Goal: Task Accomplishment & Management: Use online tool/utility

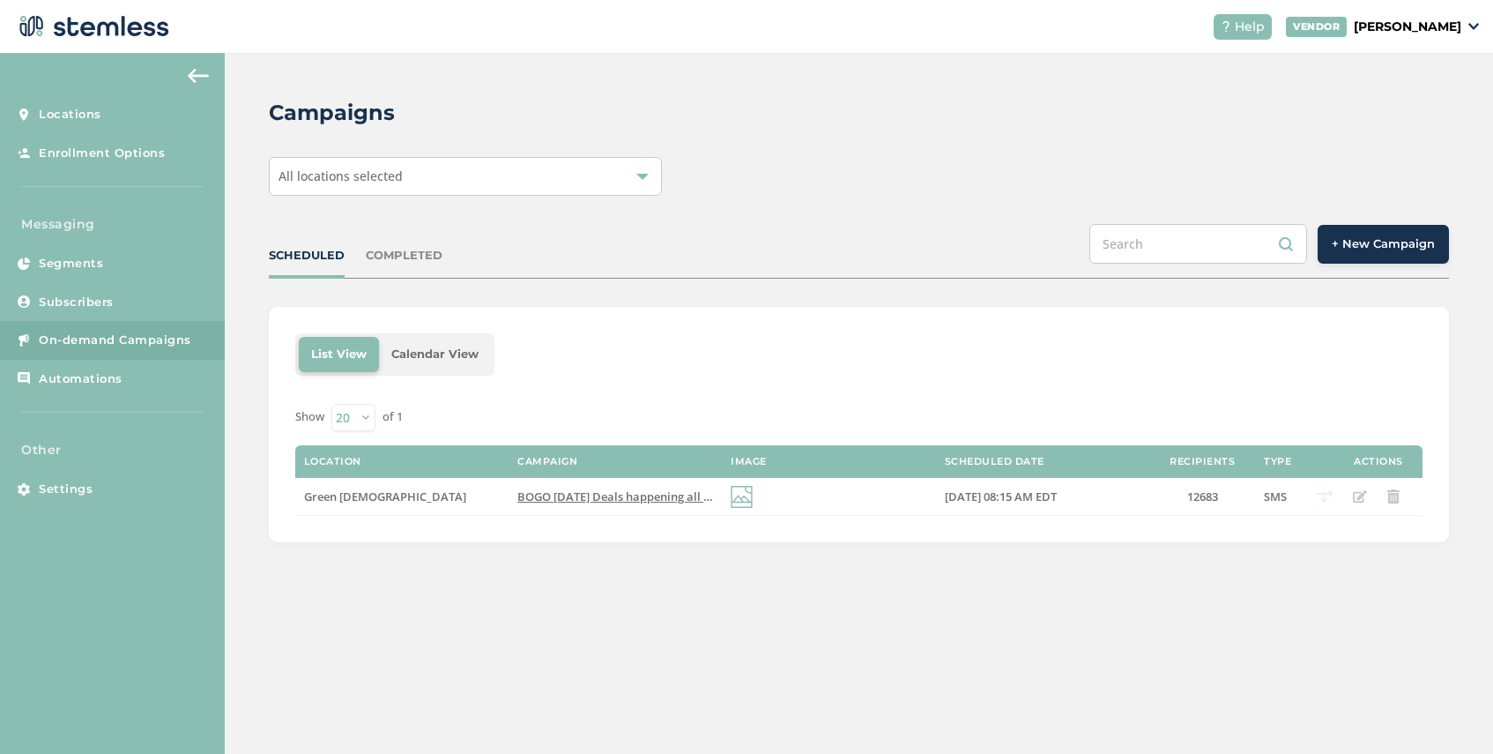
click at [355, 182] on span "All locations selected" at bounding box center [341, 176] width 124 height 17
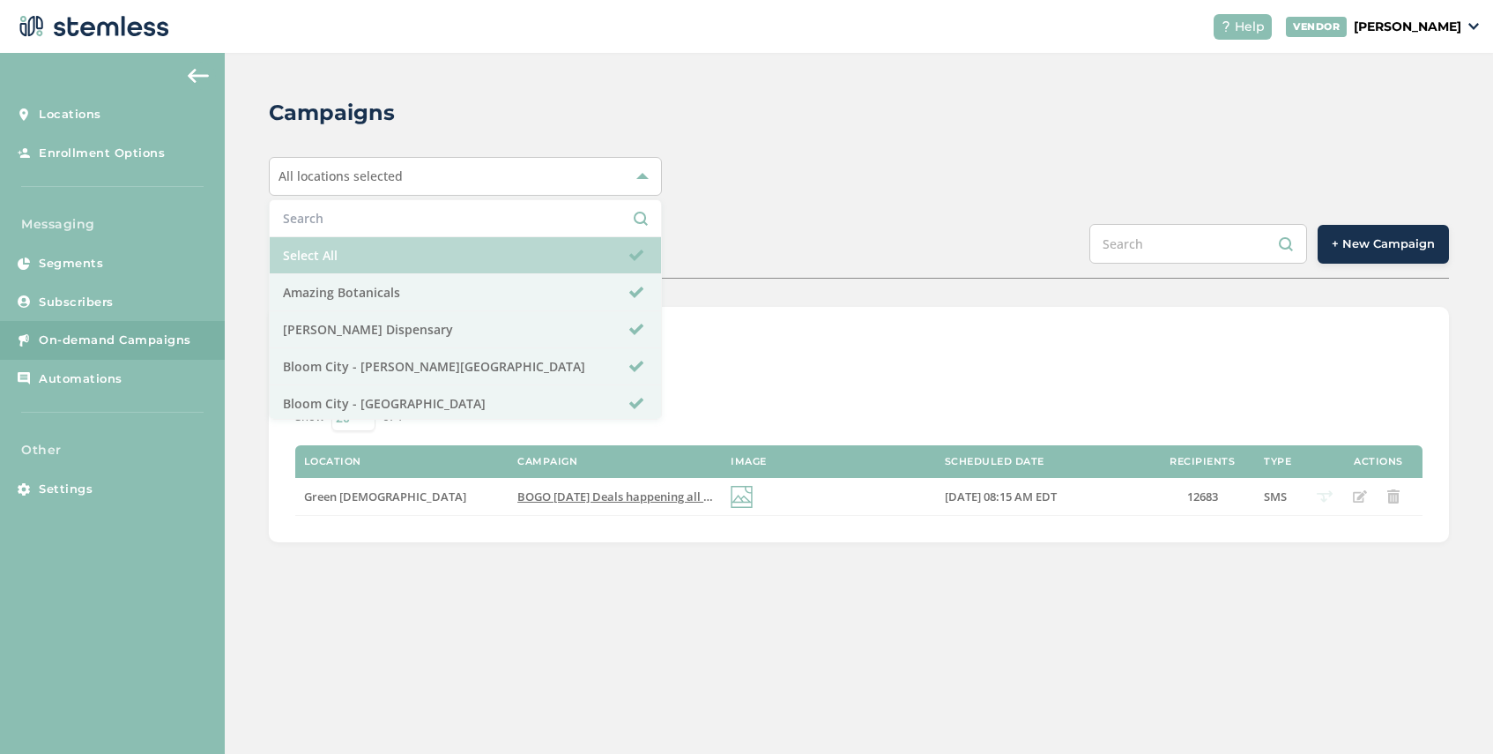
click at [349, 255] on li "Select All" at bounding box center [465, 255] width 391 height 37
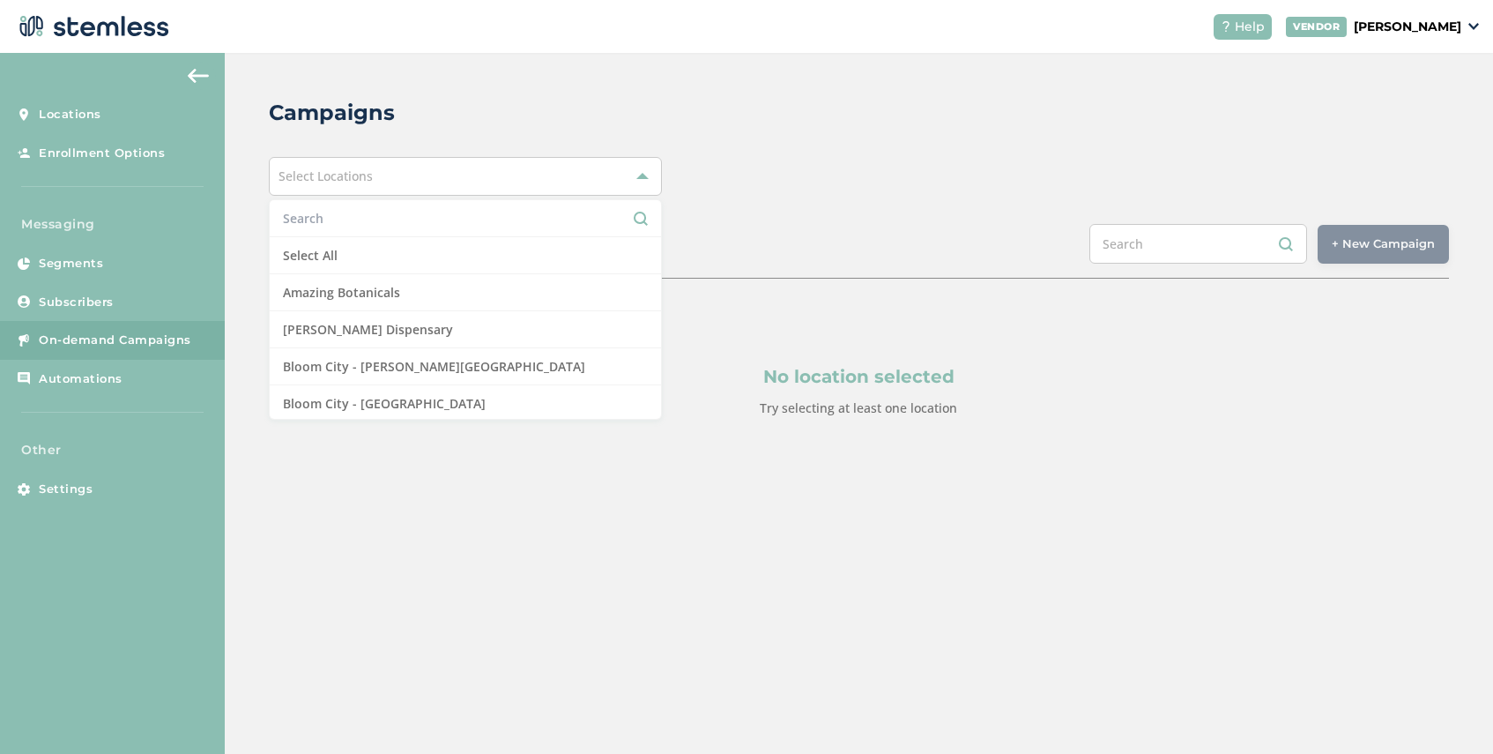
click at [365, 223] on input "text" at bounding box center [465, 218] width 365 height 19
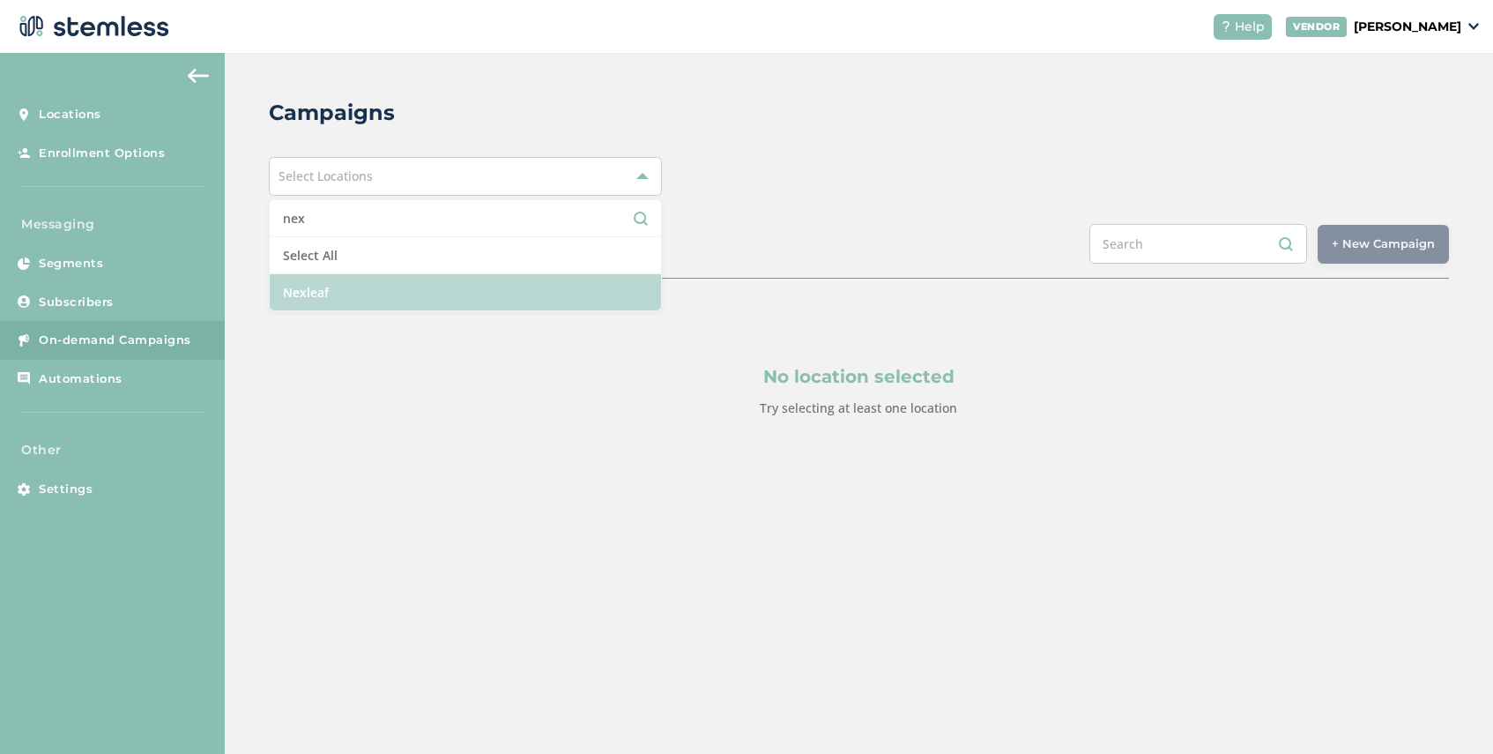
type input "nex"
click at [372, 284] on li "Nexleaf" at bounding box center [465, 292] width 391 height 36
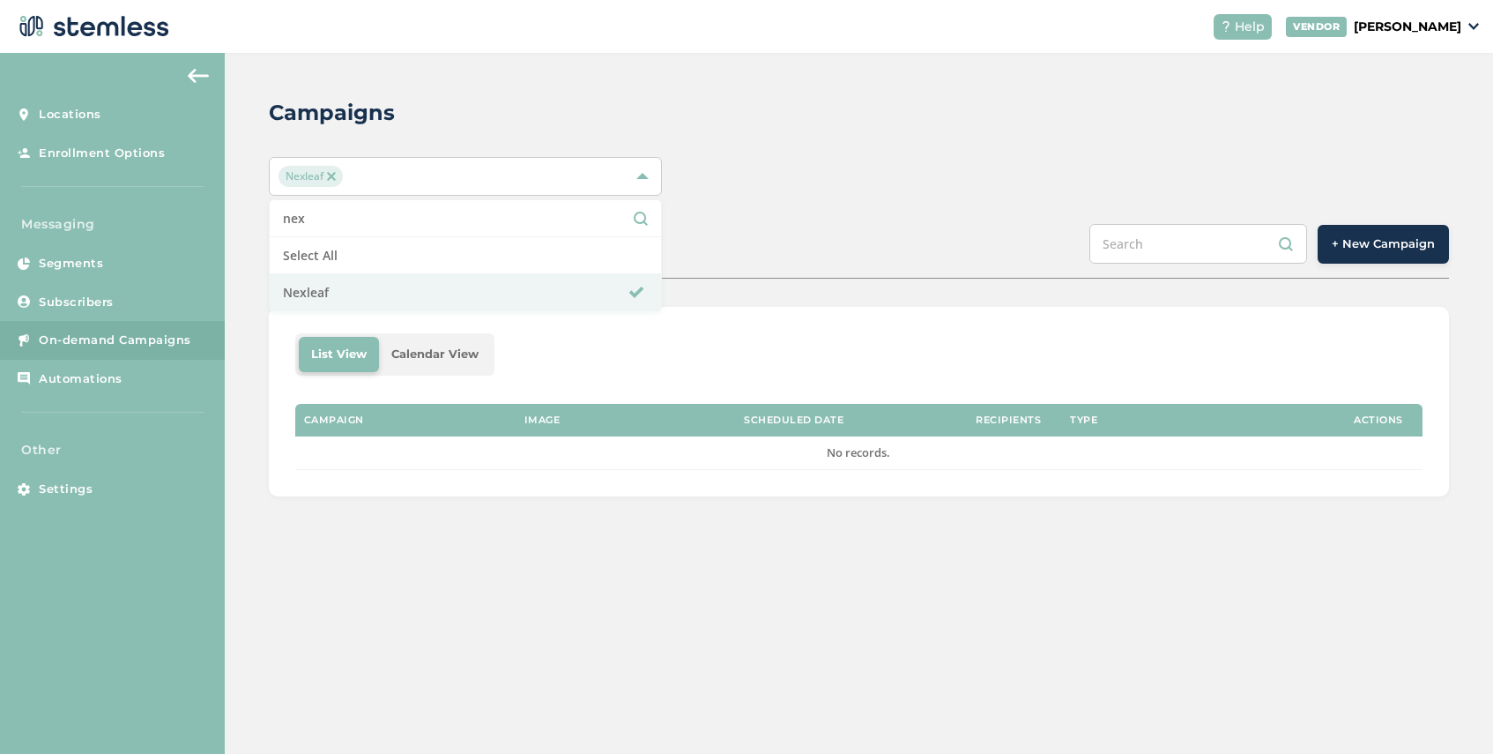
click at [800, 249] on div "SCHEDULED COMPLETED + New Campaign" at bounding box center [859, 251] width 1180 height 55
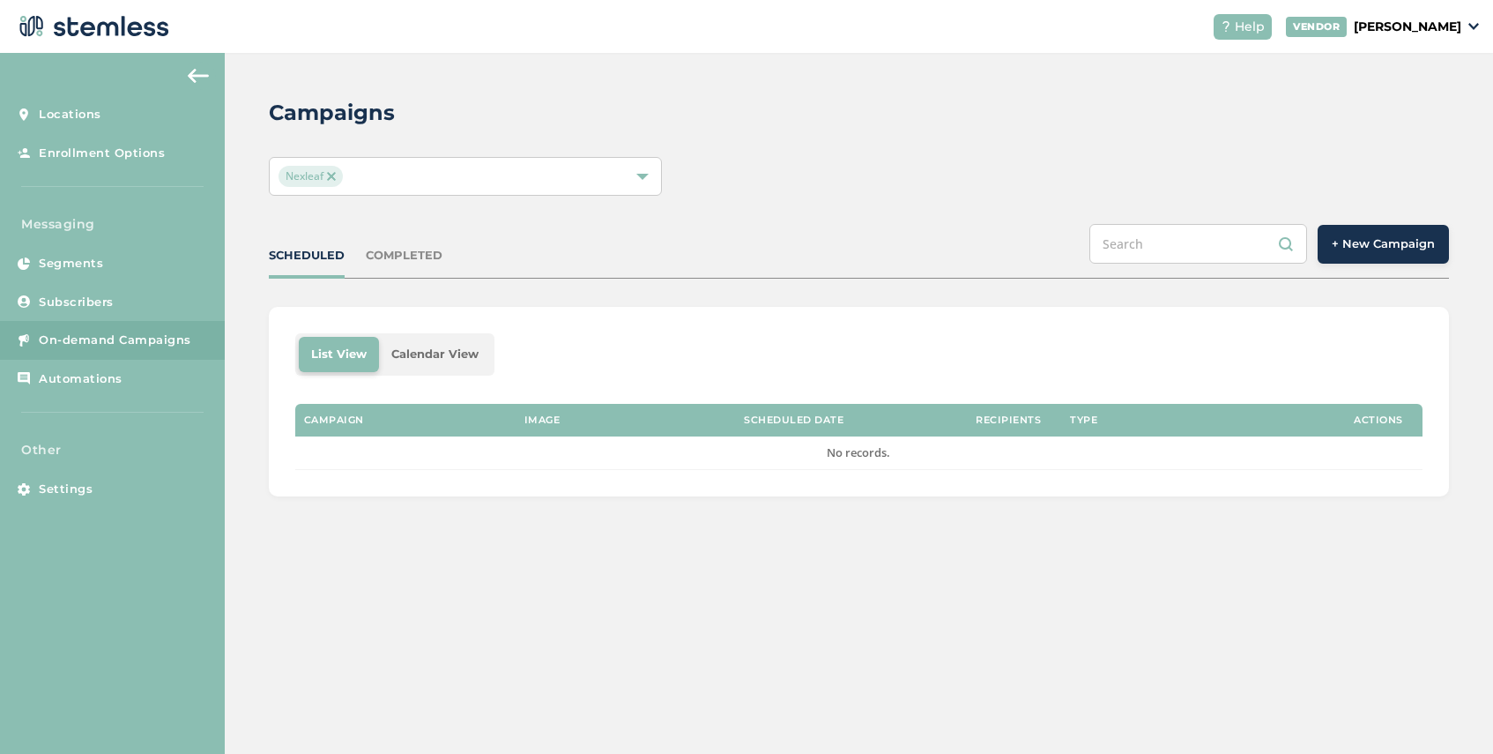
click at [1357, 249] on span "+ New Campaign" at bounding box center [1383, 244] width 103 height 18
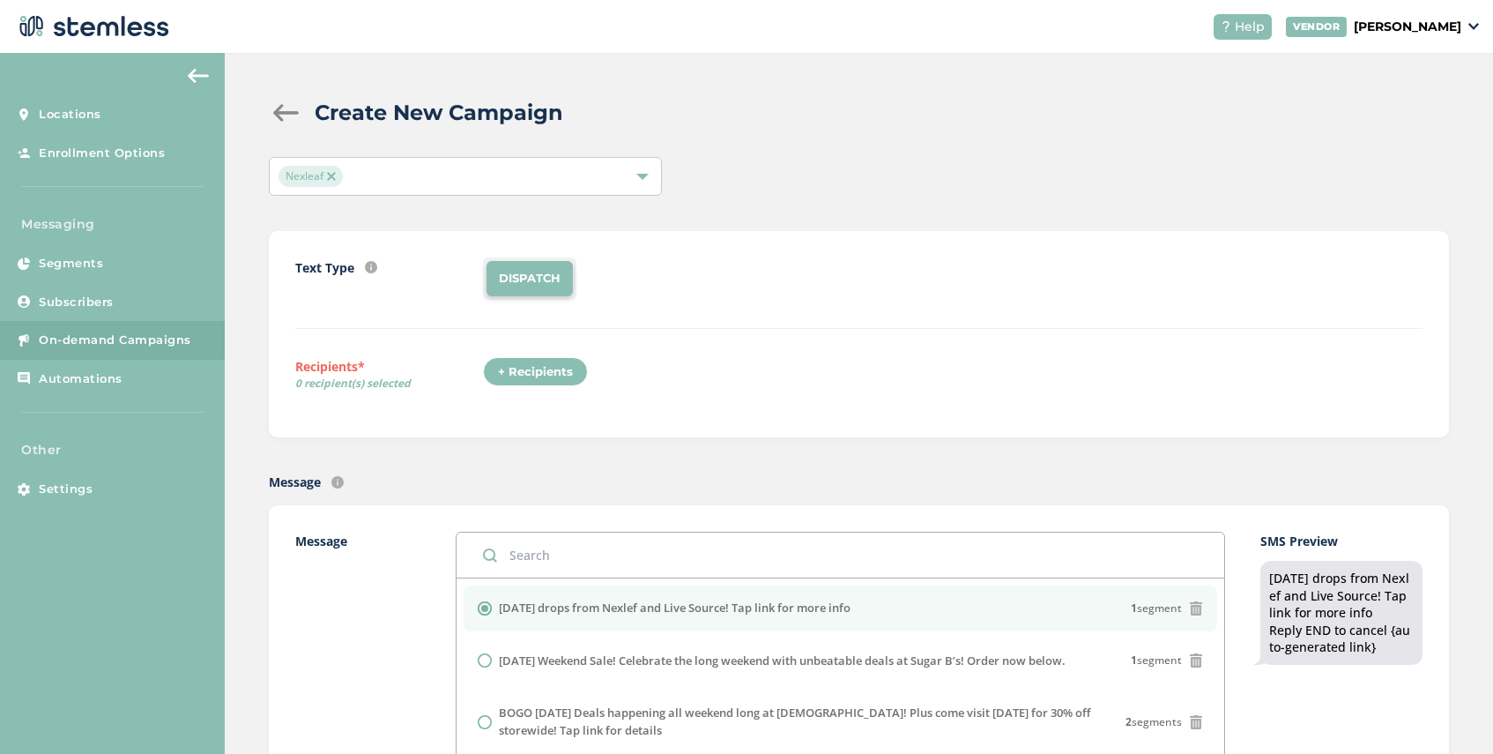
click at [528, 370] on div "+ Recipients" at bounding box center [535, 372] width 105 height 30
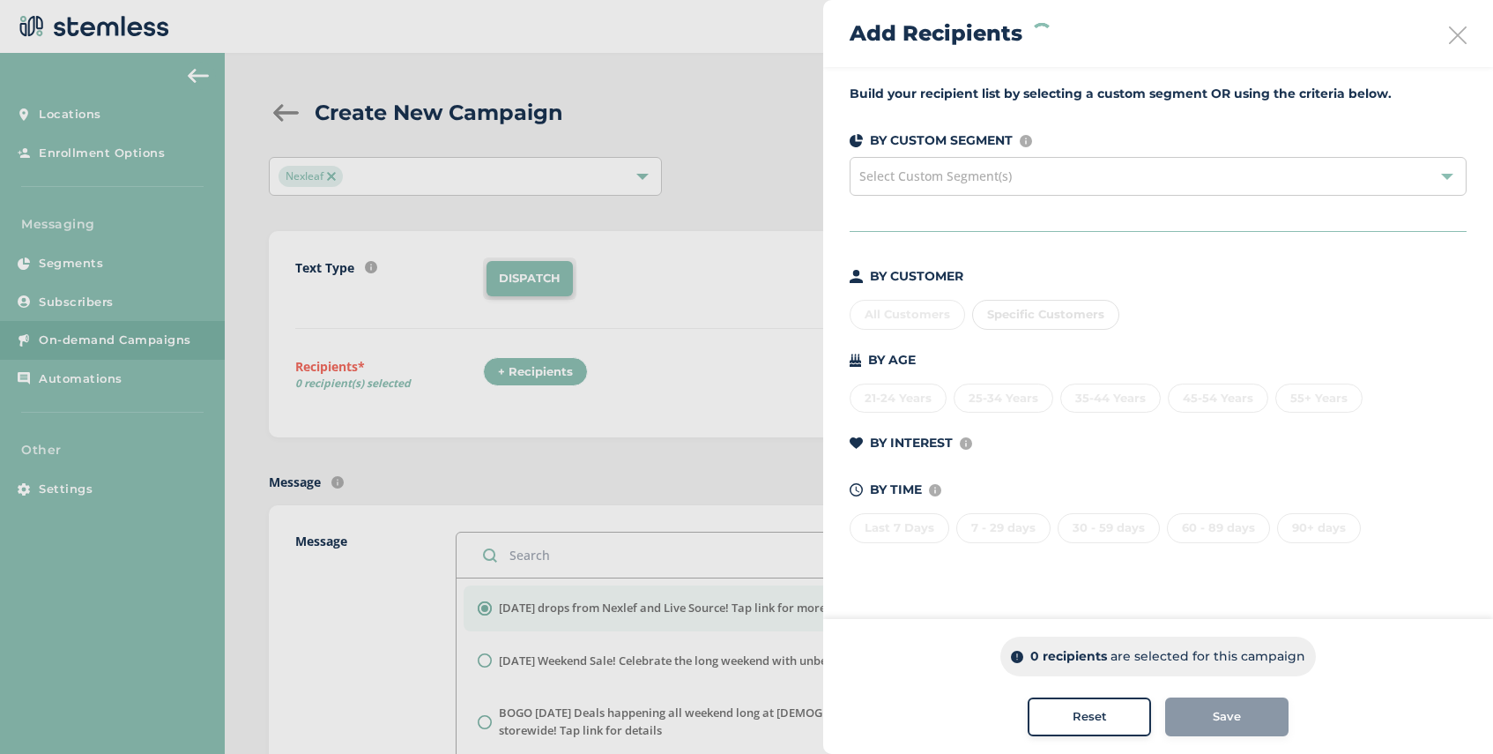
click at [995, 183] on span "Select Custom Segment(s)" at bounding box center [936, 176] width 153 height 17
click at [1048, 307] on span "Specific Customers" at bounding box center [1045, 314] width 117 height 14
click at [1022, 346] on input "text" at bounding box center [1149, 350] width 324 height 19
type input "623313"
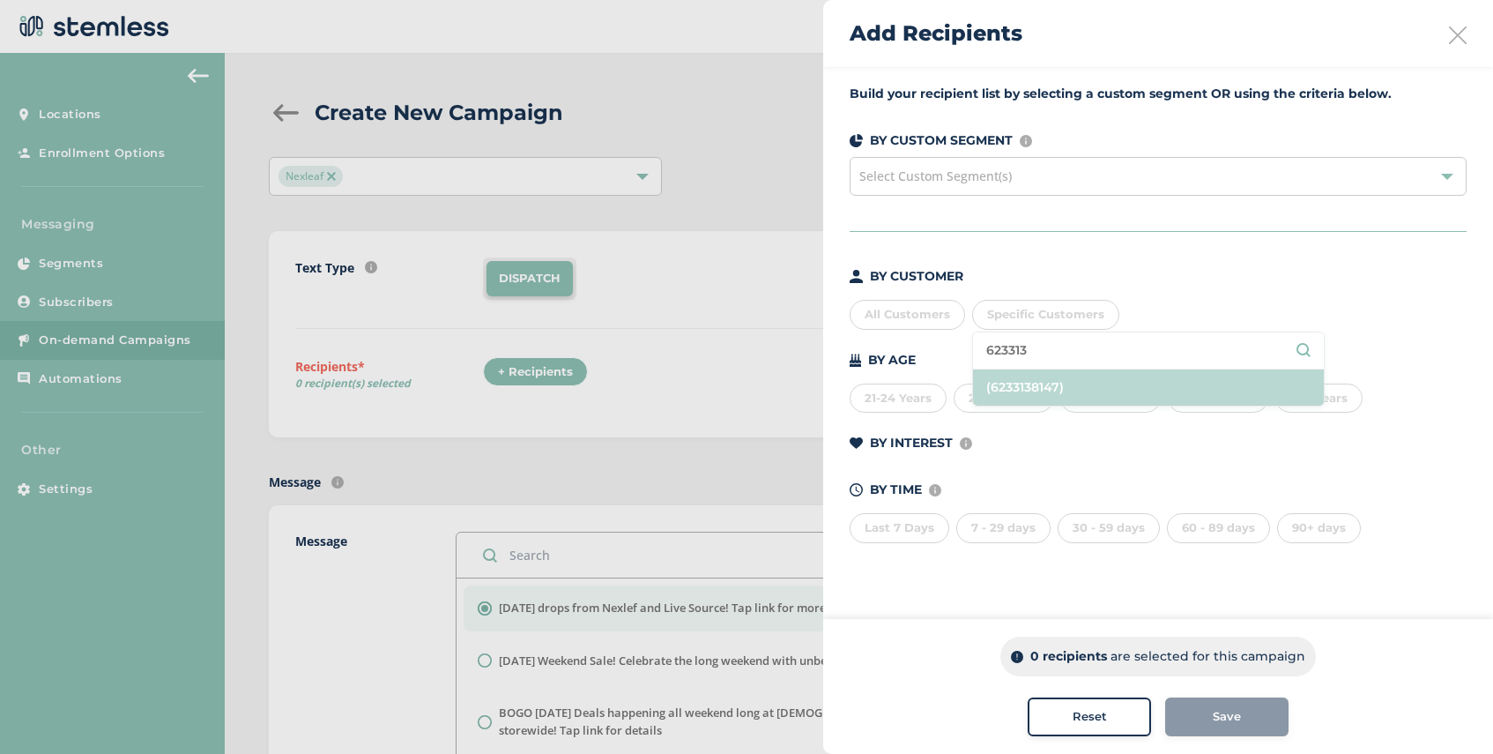
click at [1066, 386] on li "(6233138147)" at bounding box center [1148, 387] width 351 height 36
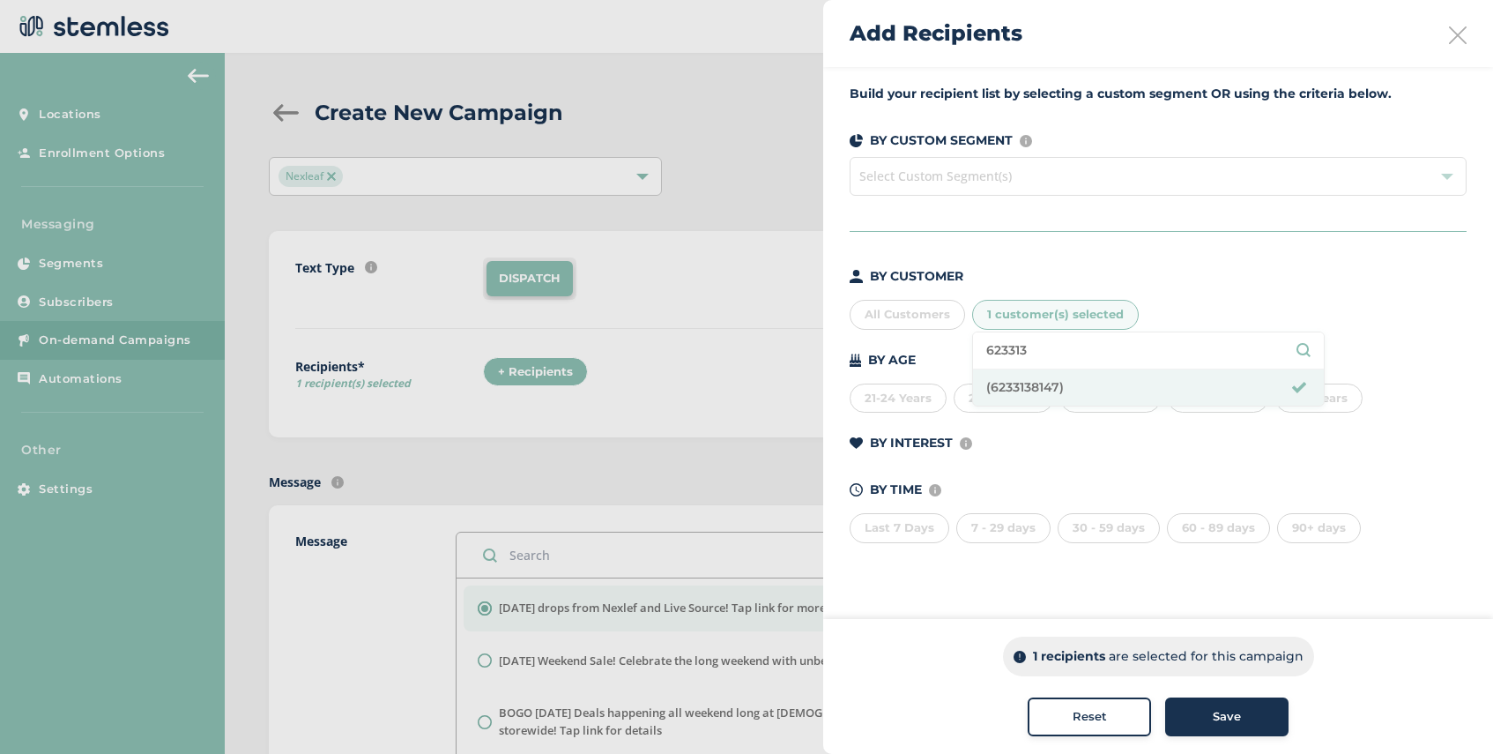
click at [1201, 703] on button "Save" at bounding box center [1226, 716] width 123 height 39
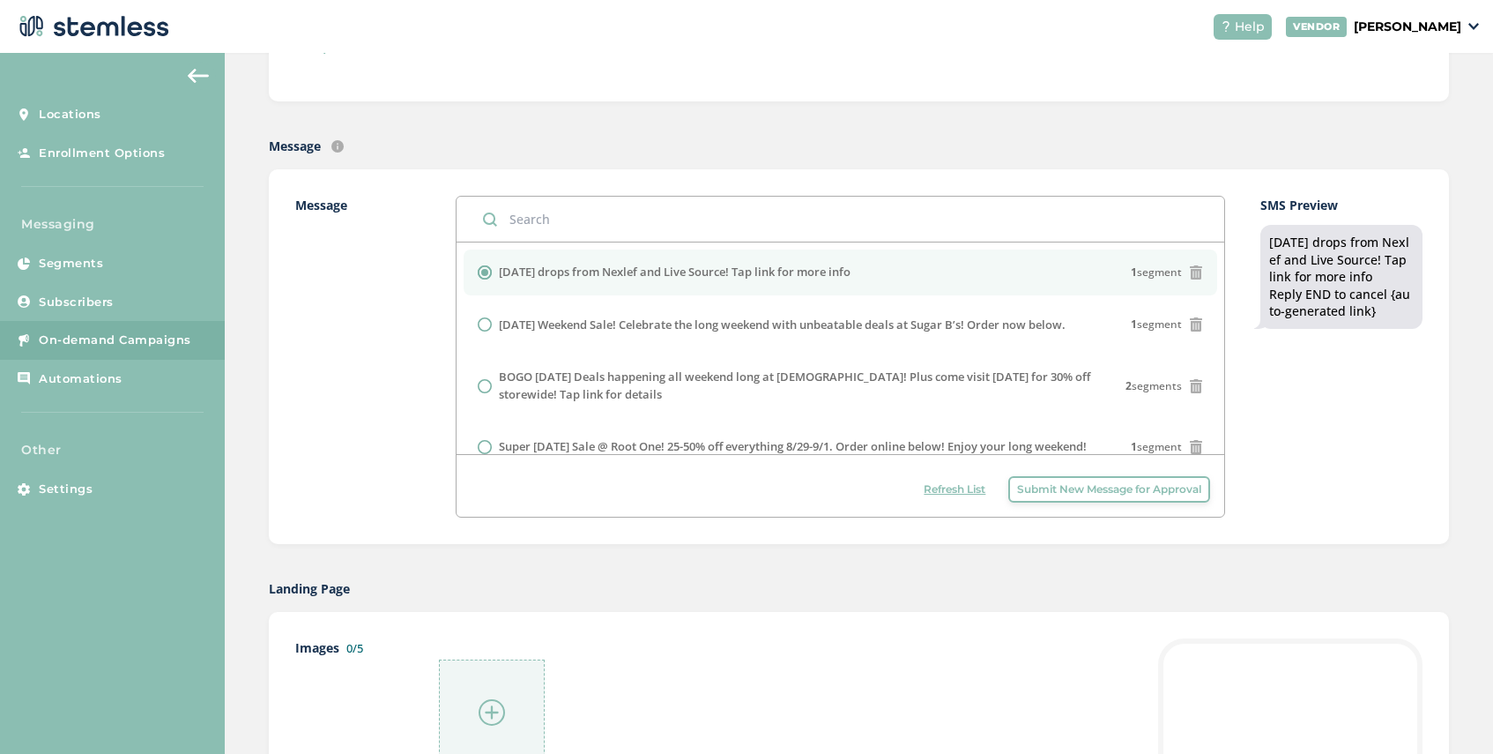
scroll to position [566, 0]
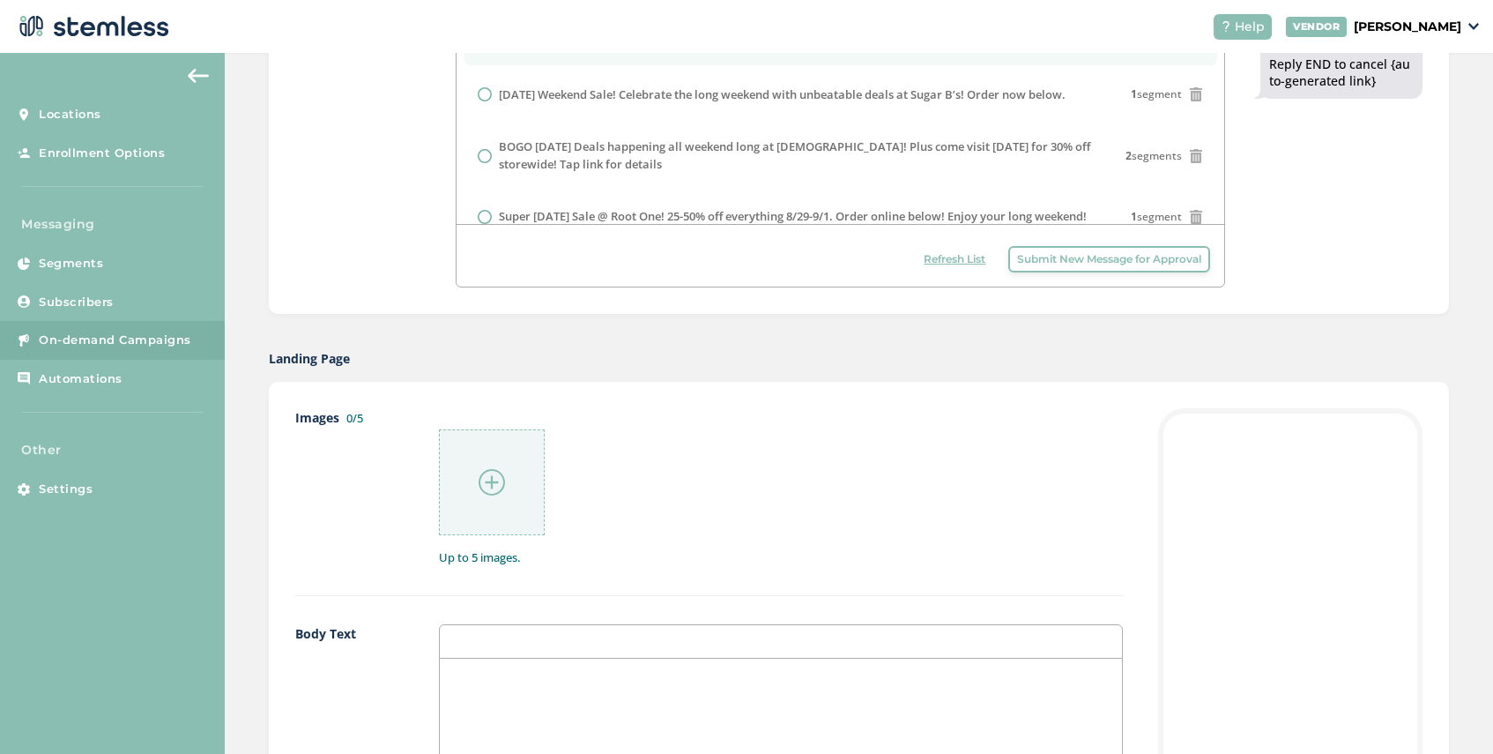
click at [496, 480] on img at bounding box center [492, 482] width 26 height 26
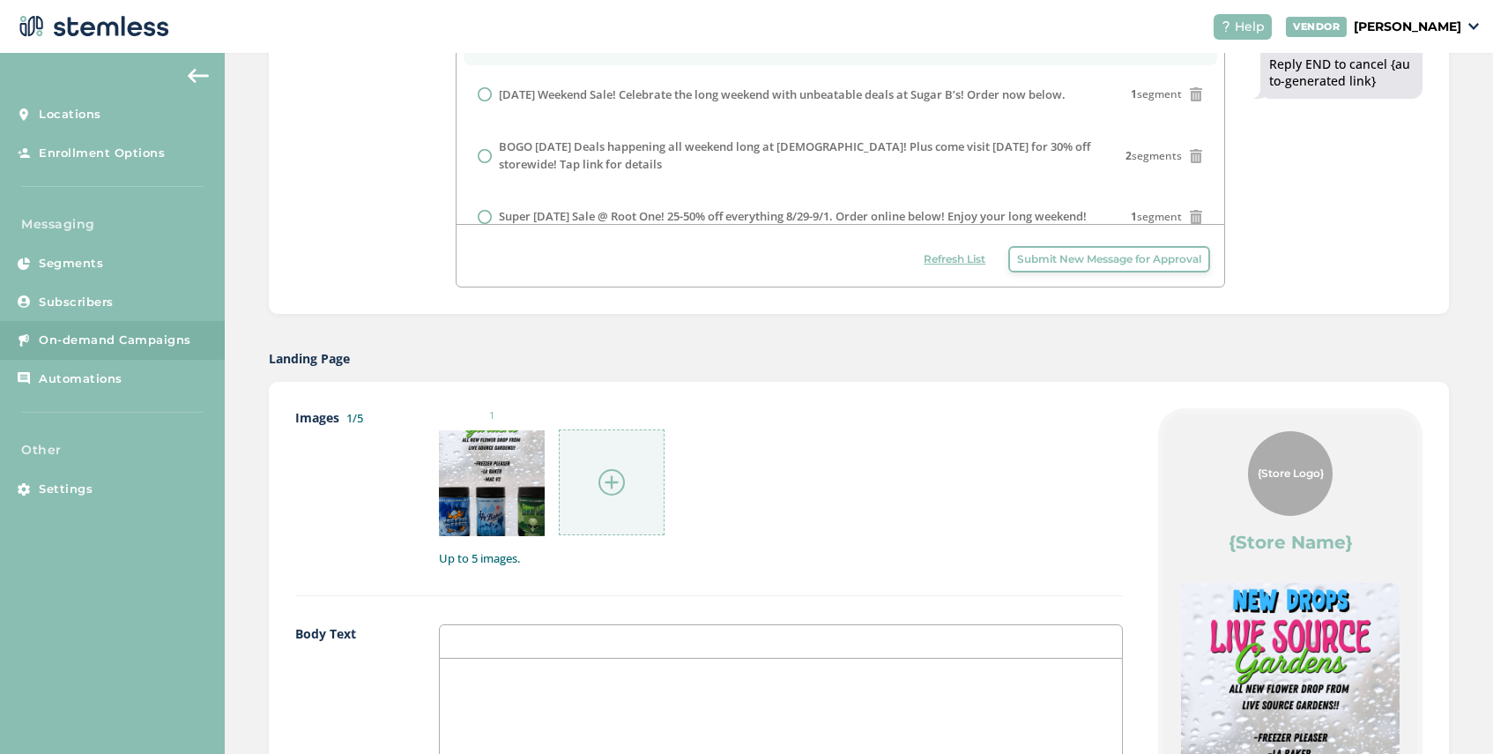
click at [613, 474] on img at bounding box center [612, 482] width 26 height 26
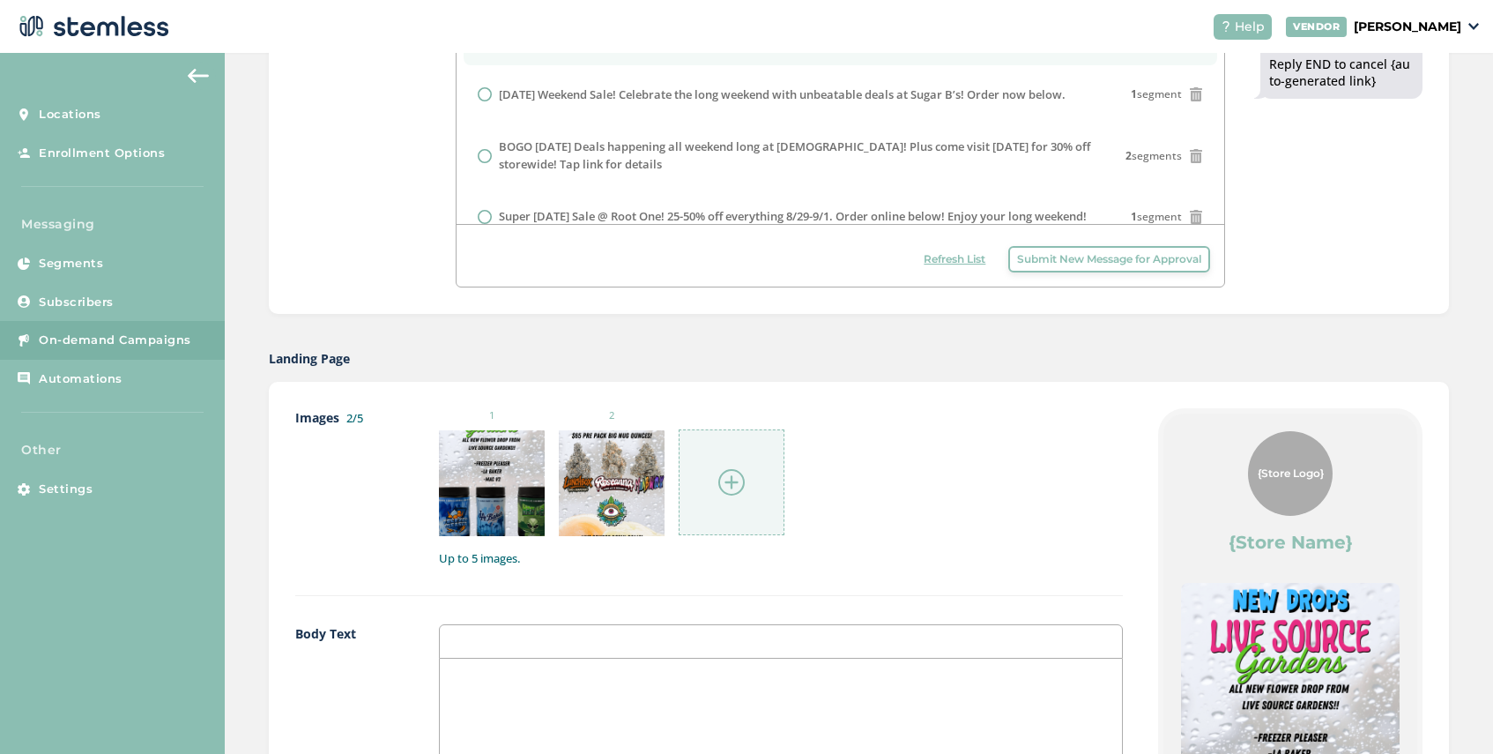
click at [696, 481] on div at bounding box center [732, 482] width 106 height 106
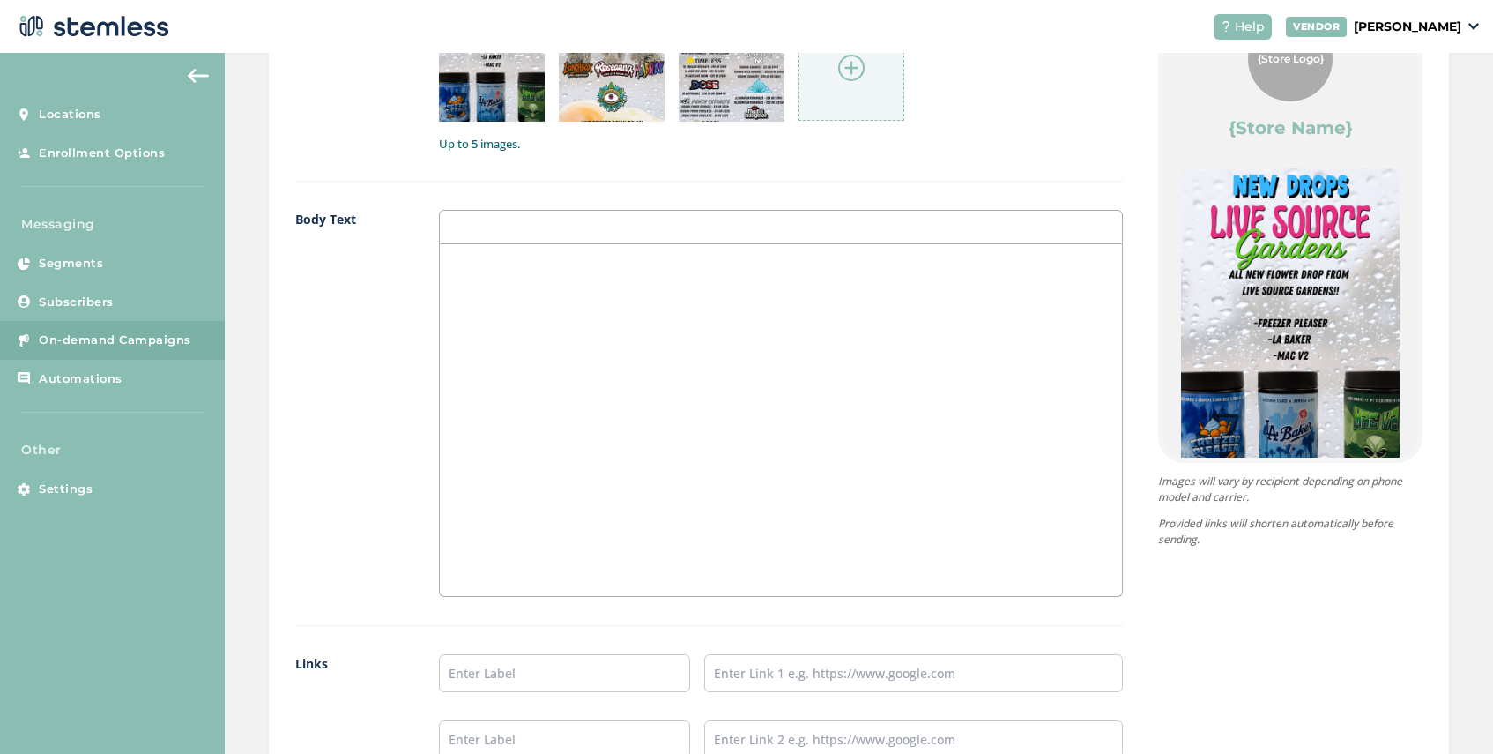
scroll to position [1323, 0]
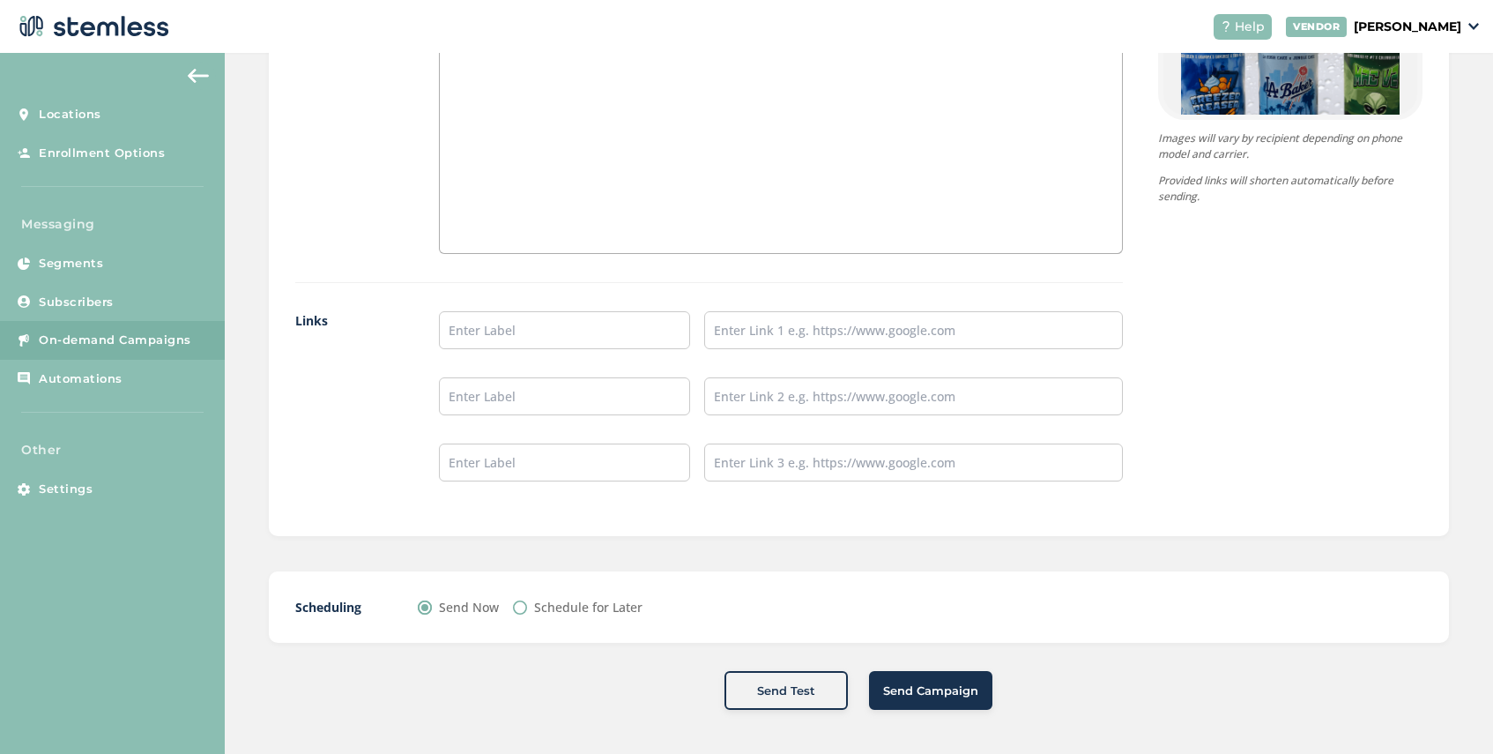
click at [932, 694] on span "Send Campaign" at bounding box center [930, 691] width 95 height 18
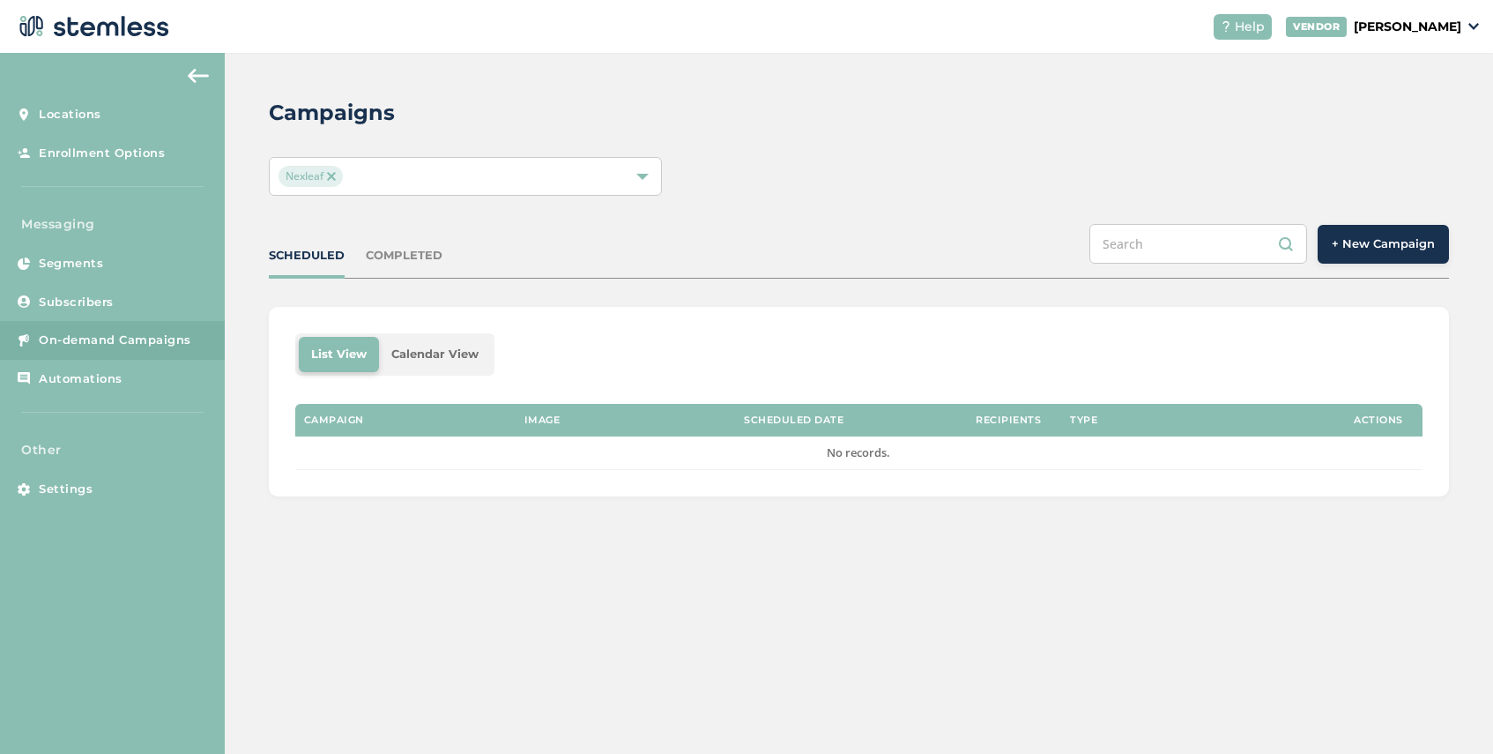
click at [1359, 249] on span "+ New Campaign" at bounding box center [1383, 244] width 103 height 18
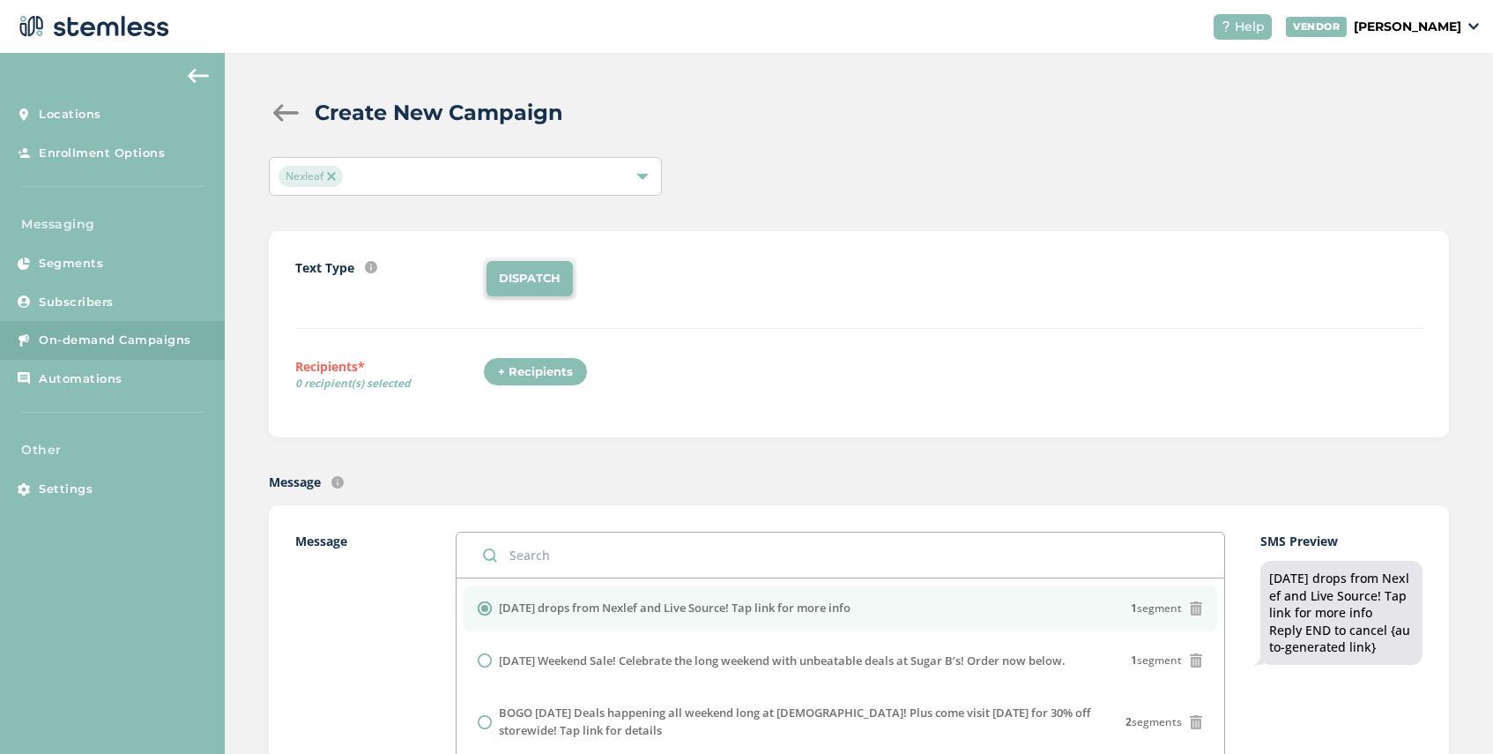
click at [558, 376] on div "+ Recipients" at bounding box center [535, 372] width 105 height 30
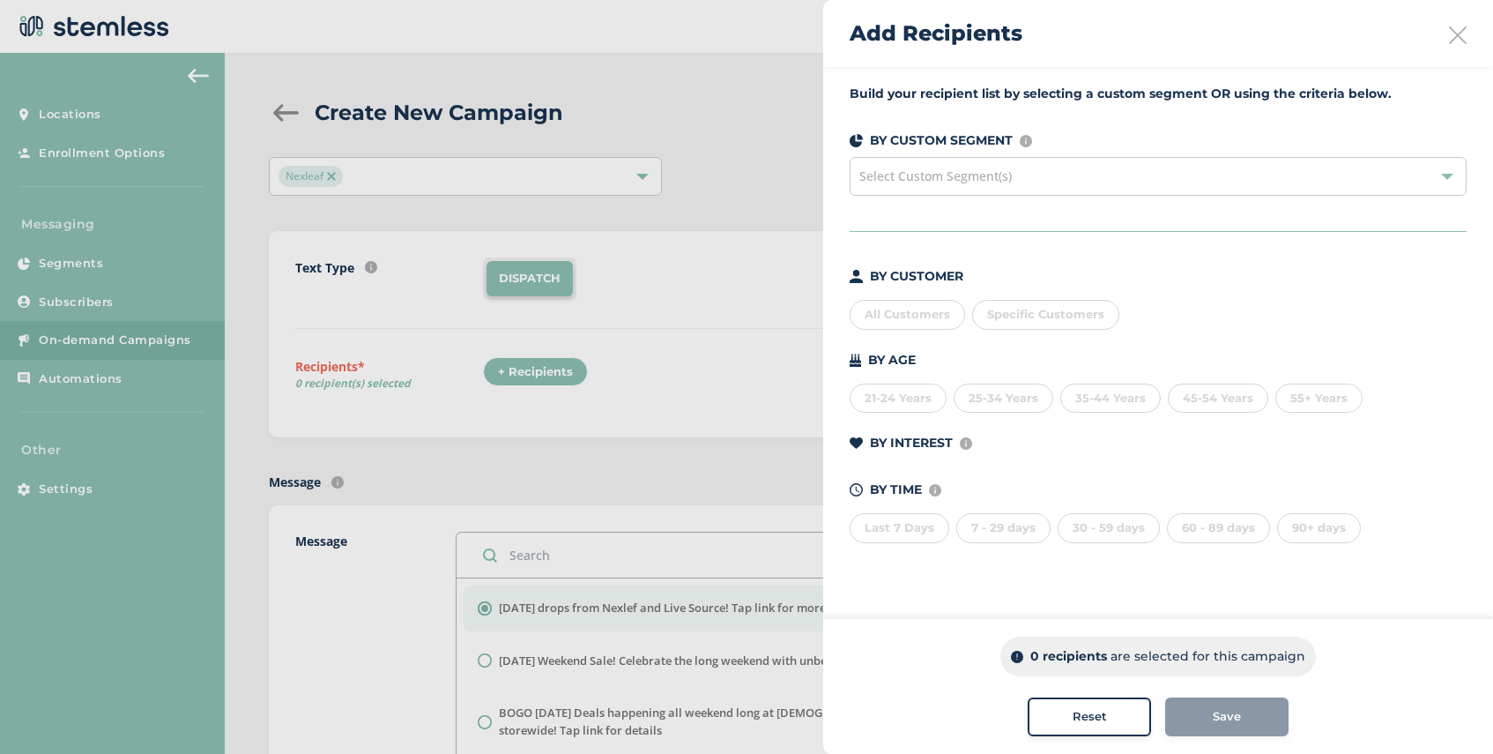
click at [888, 189] on div "Select Custom Segment(s)" at bounding box center [1158, 176] width 617 height 39
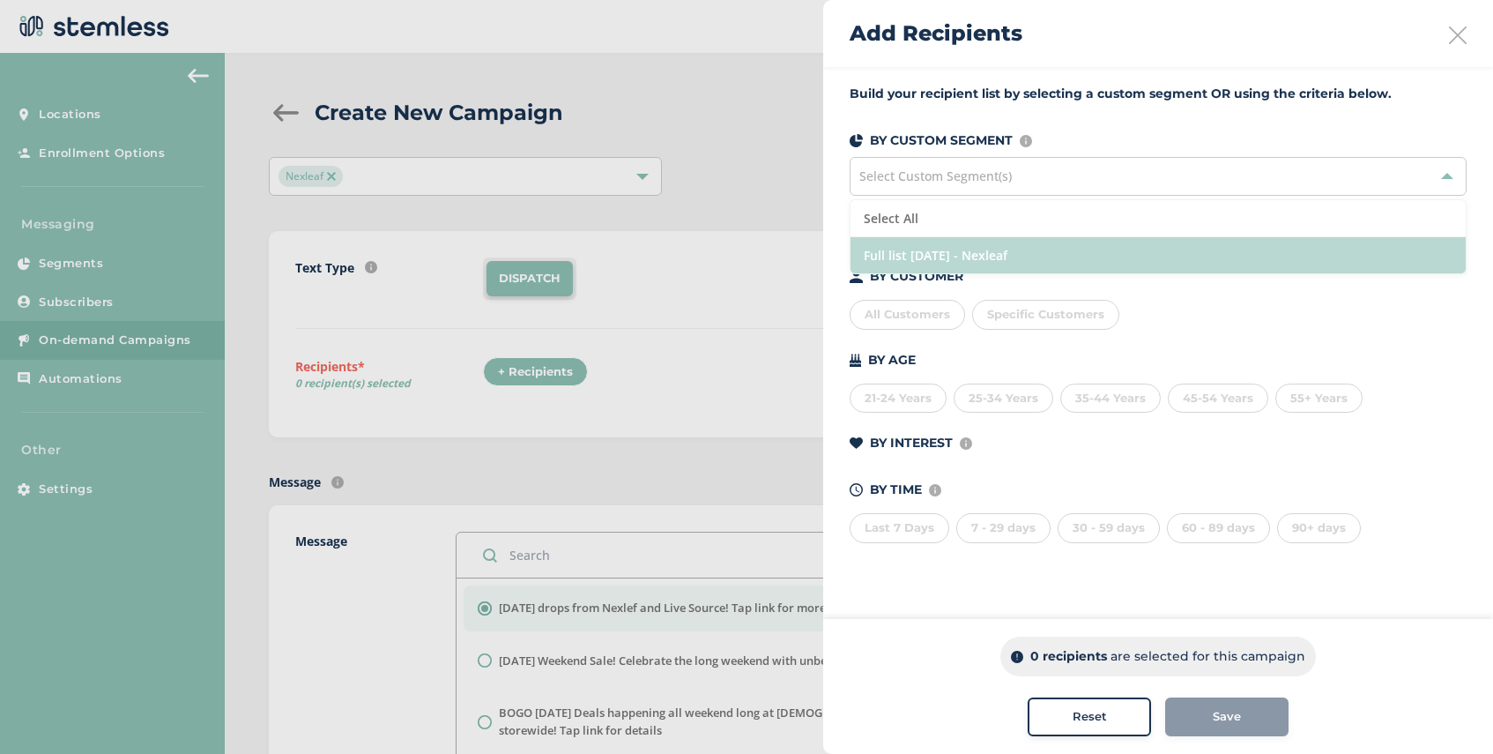
click at [993, 248] on li "Full list [DATE] - Nexleaf" at bounding box center [1158, 255] width 615 height 36
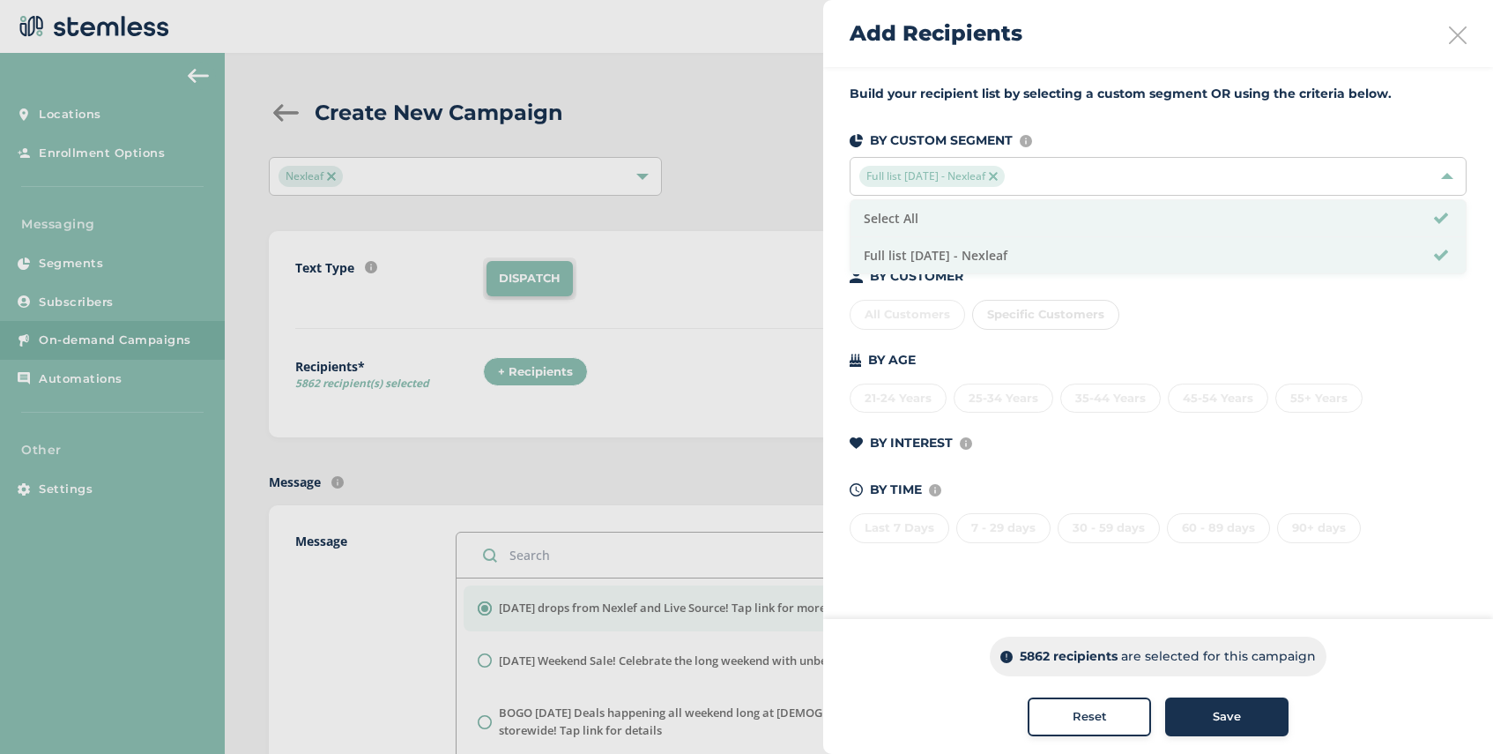
click at [1233, 718] on span "Save" at bounding box center [1227, 717] width 28 height 18
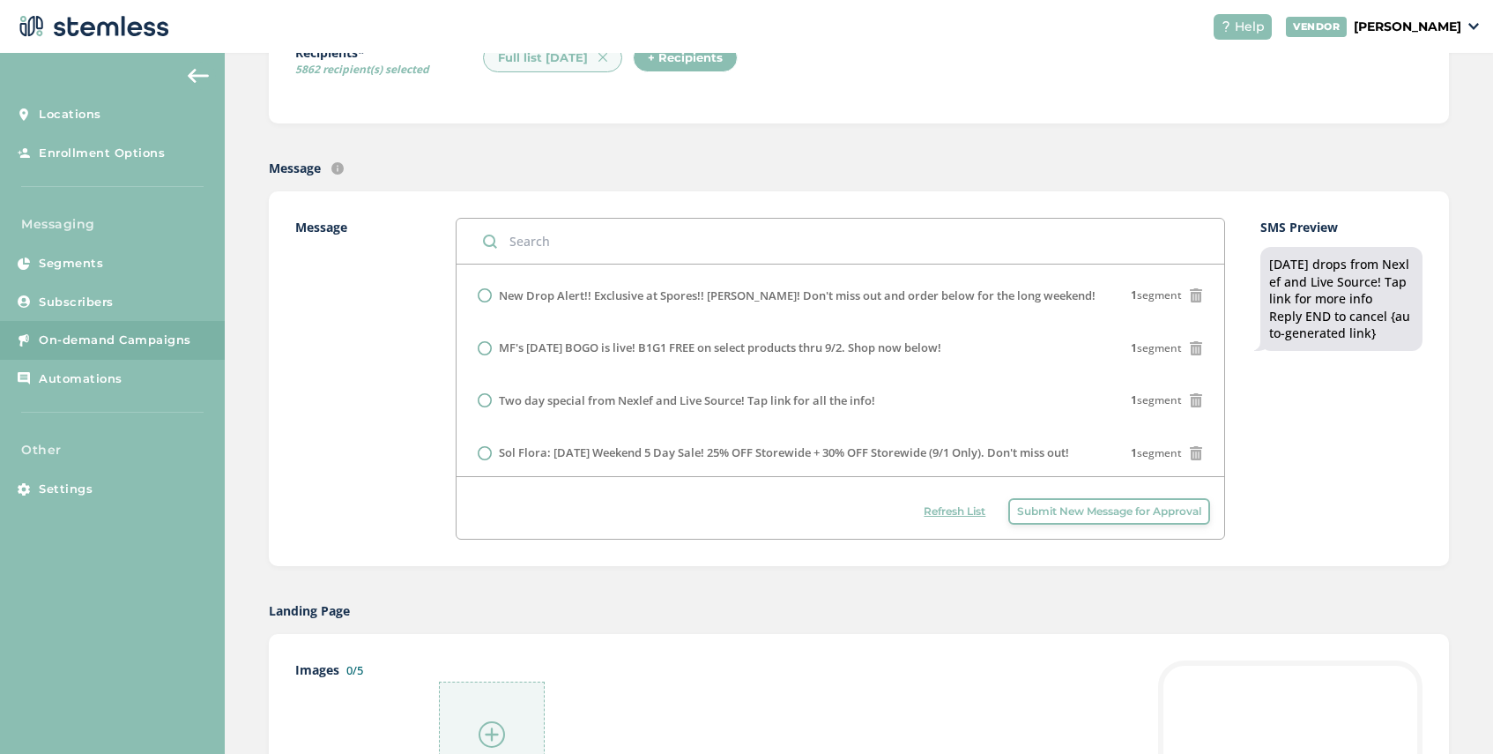
scroll to position [559, 0]
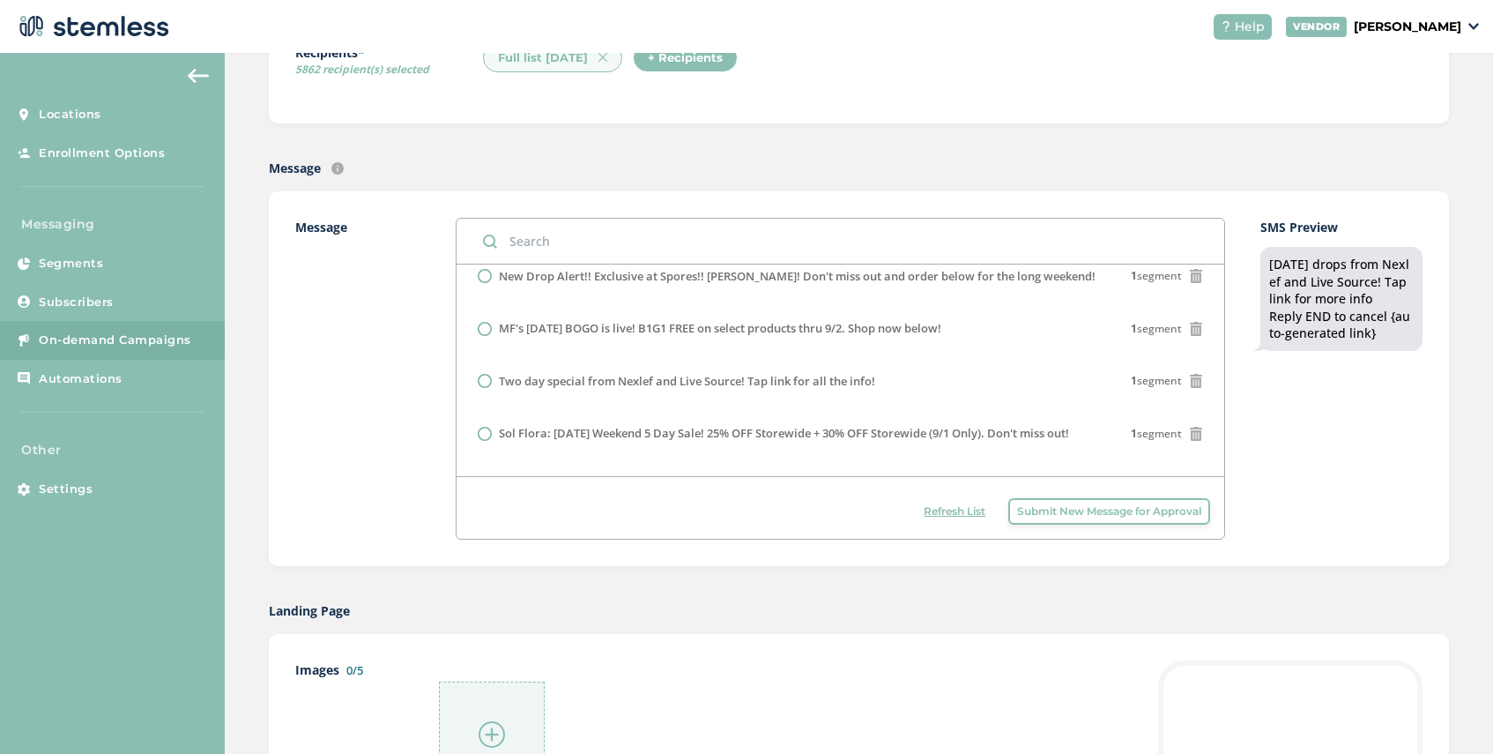
click at [510, 727] on div at bounding box center [492, 734] width 106 height 106
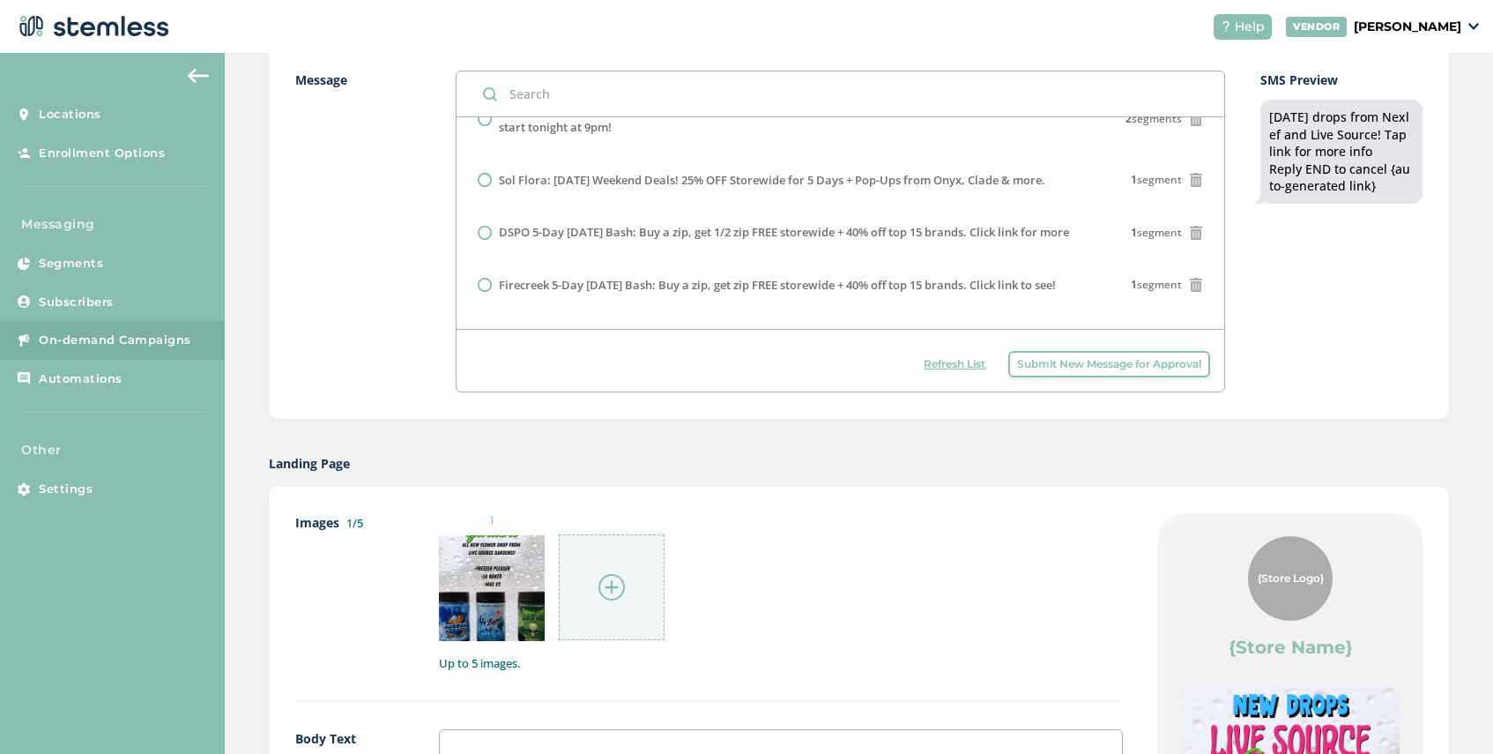
scroll to position [512, 0]
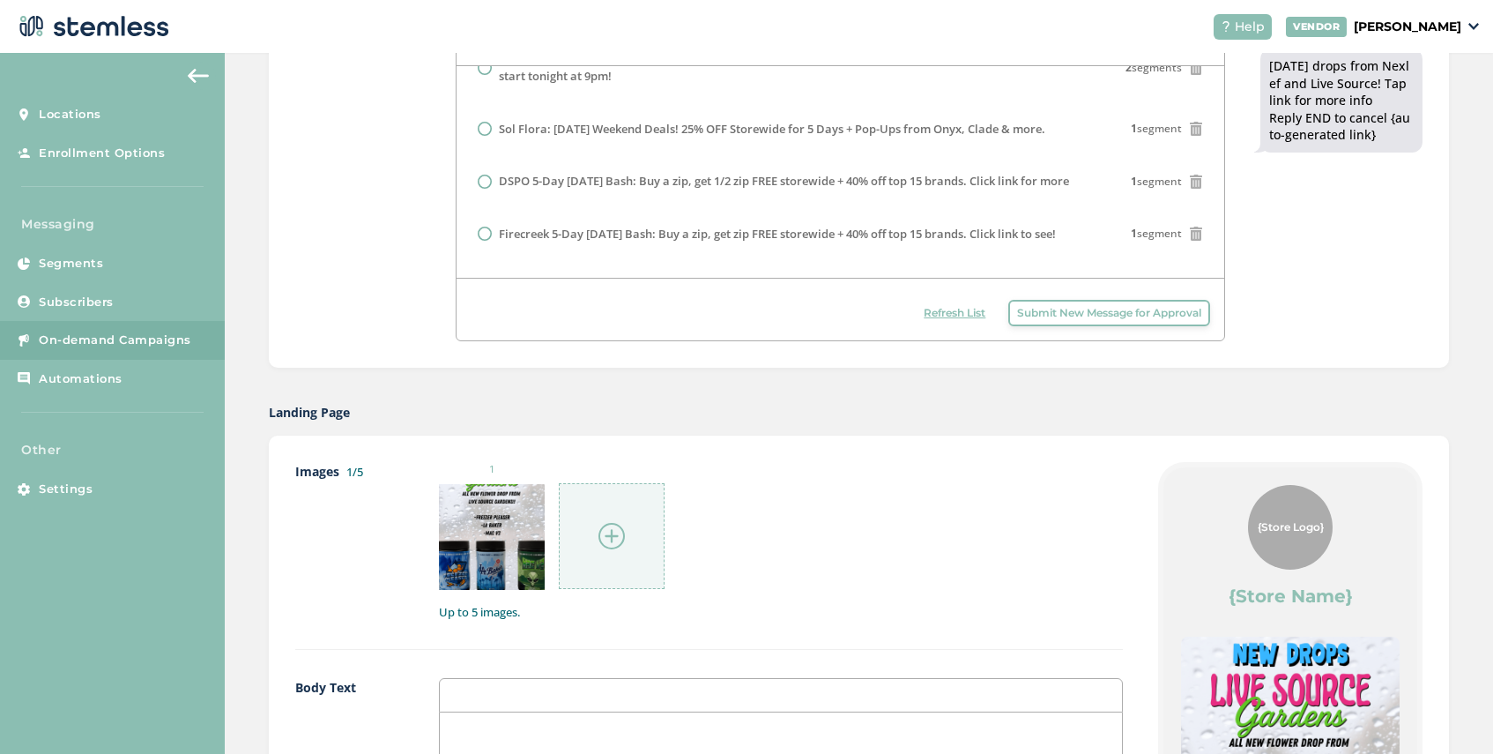
click at [613, 534] on img at bounding box center [612, 536] width 26 height 26
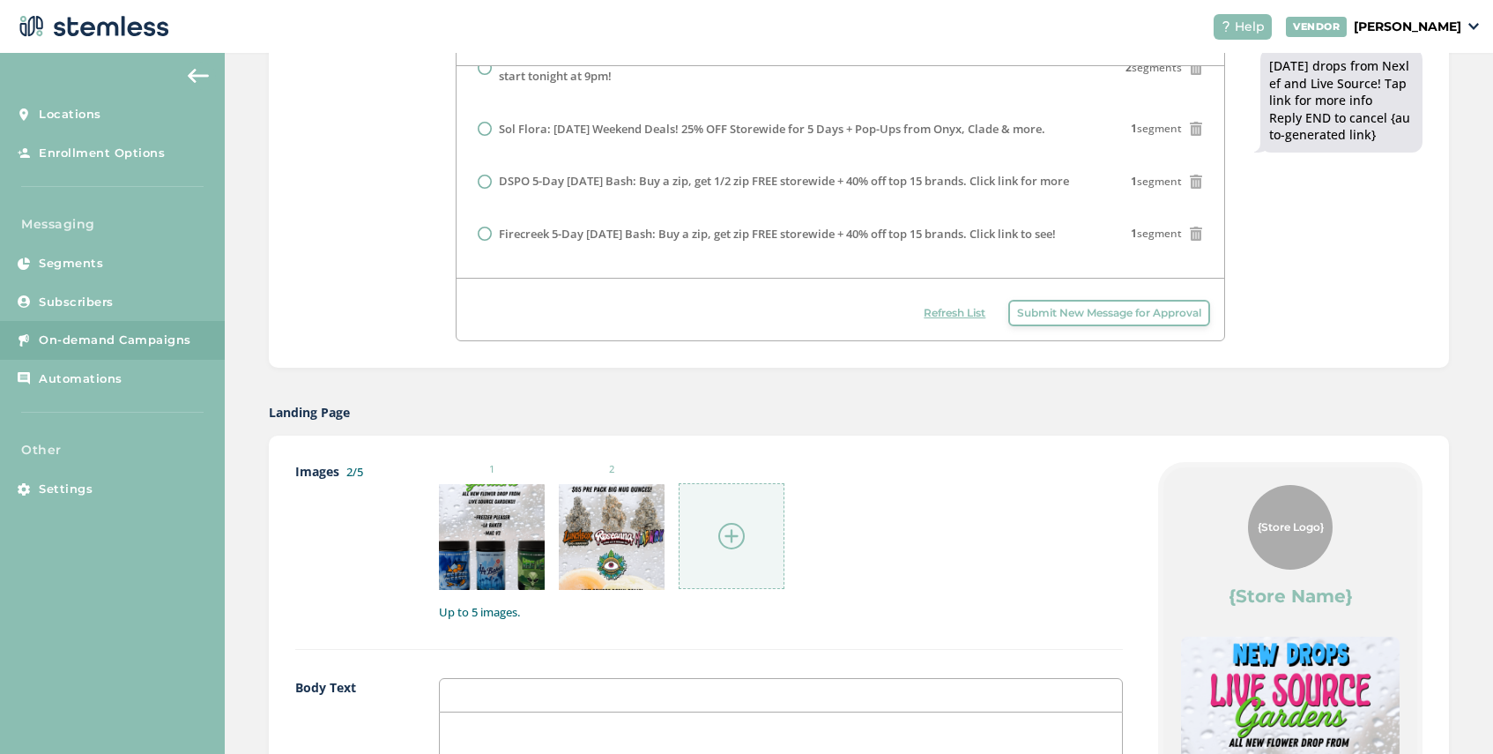
click at [732, 533] on img at bounding box center [732, 536] width 26 height 26
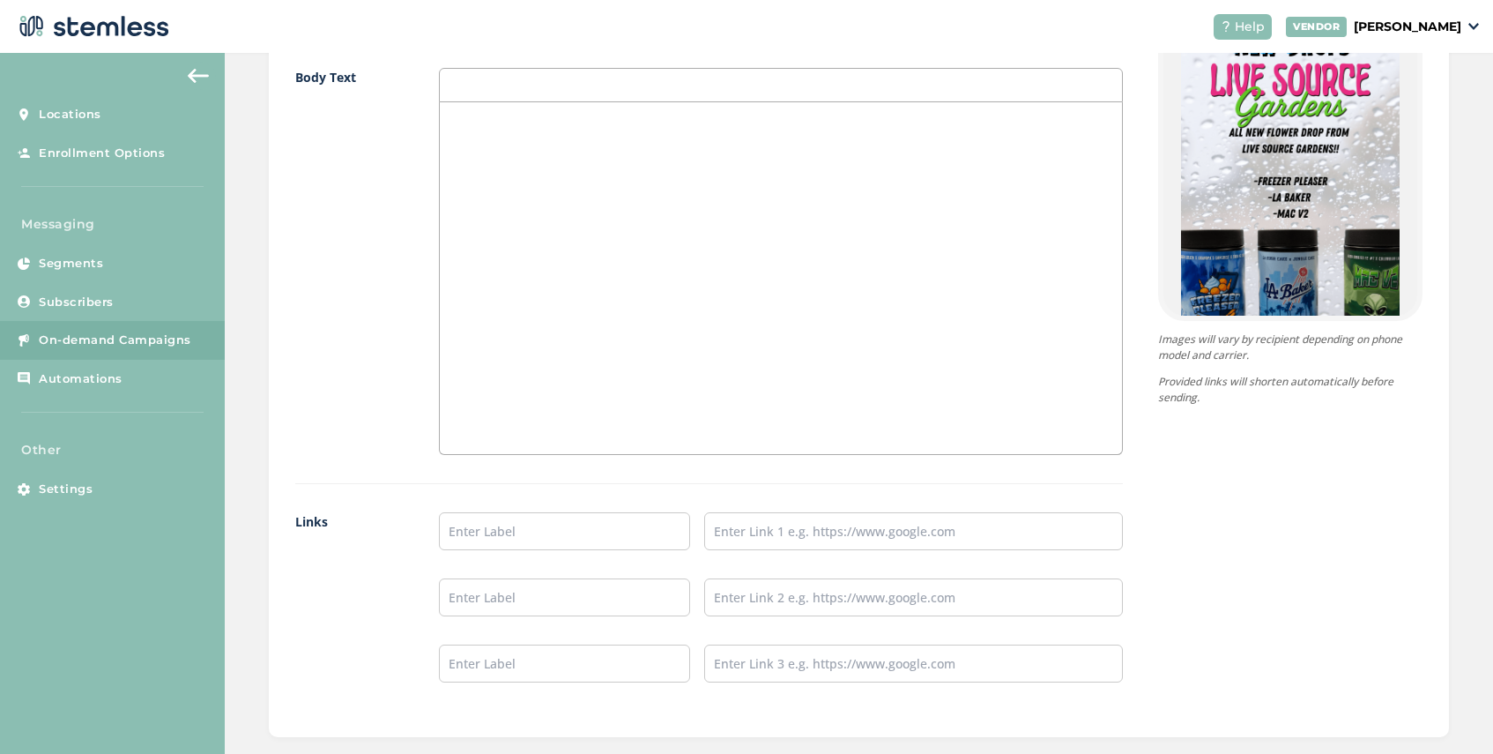
scroll to position [1323, 0]
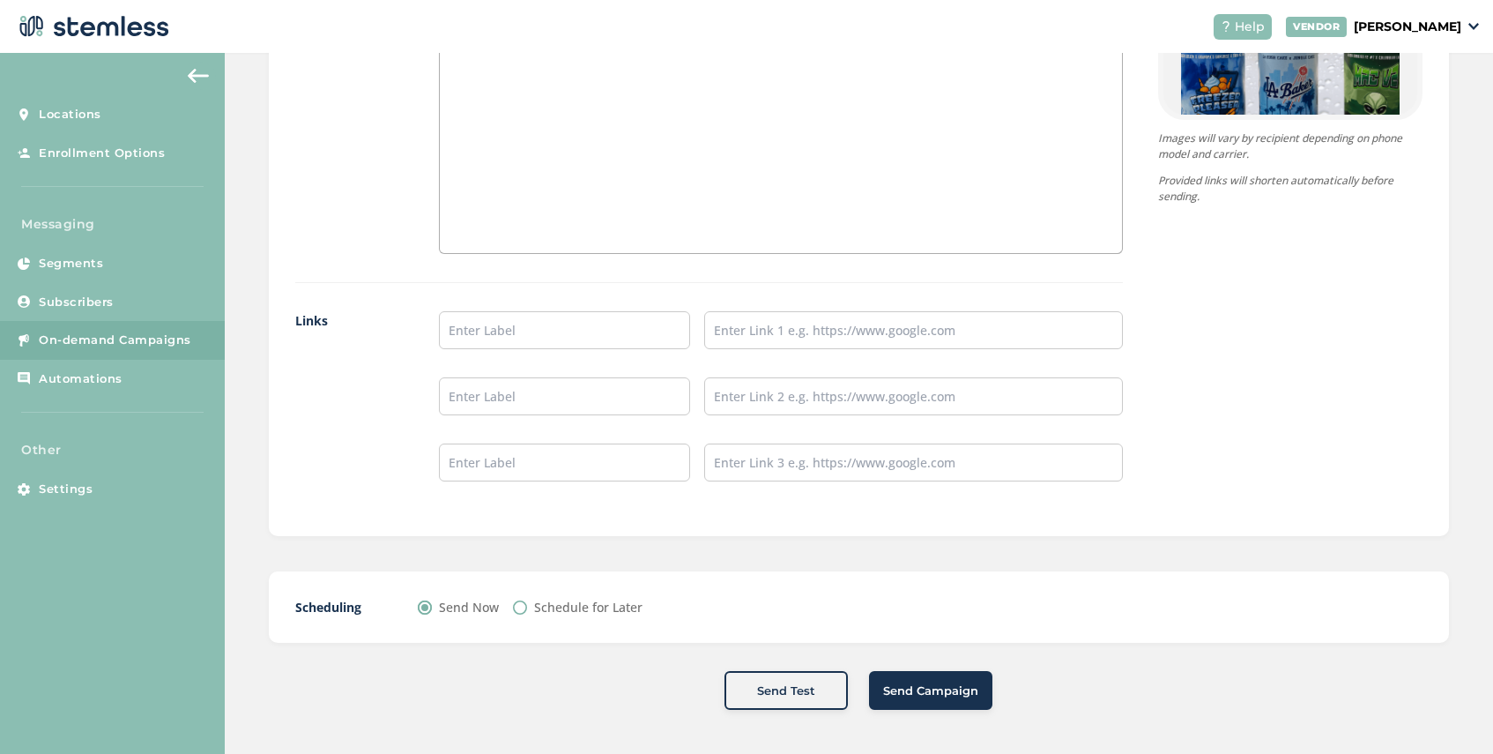
click at [972, 684] on span "Send Campaign" at bounding box center [930, 691] width 95 height 18
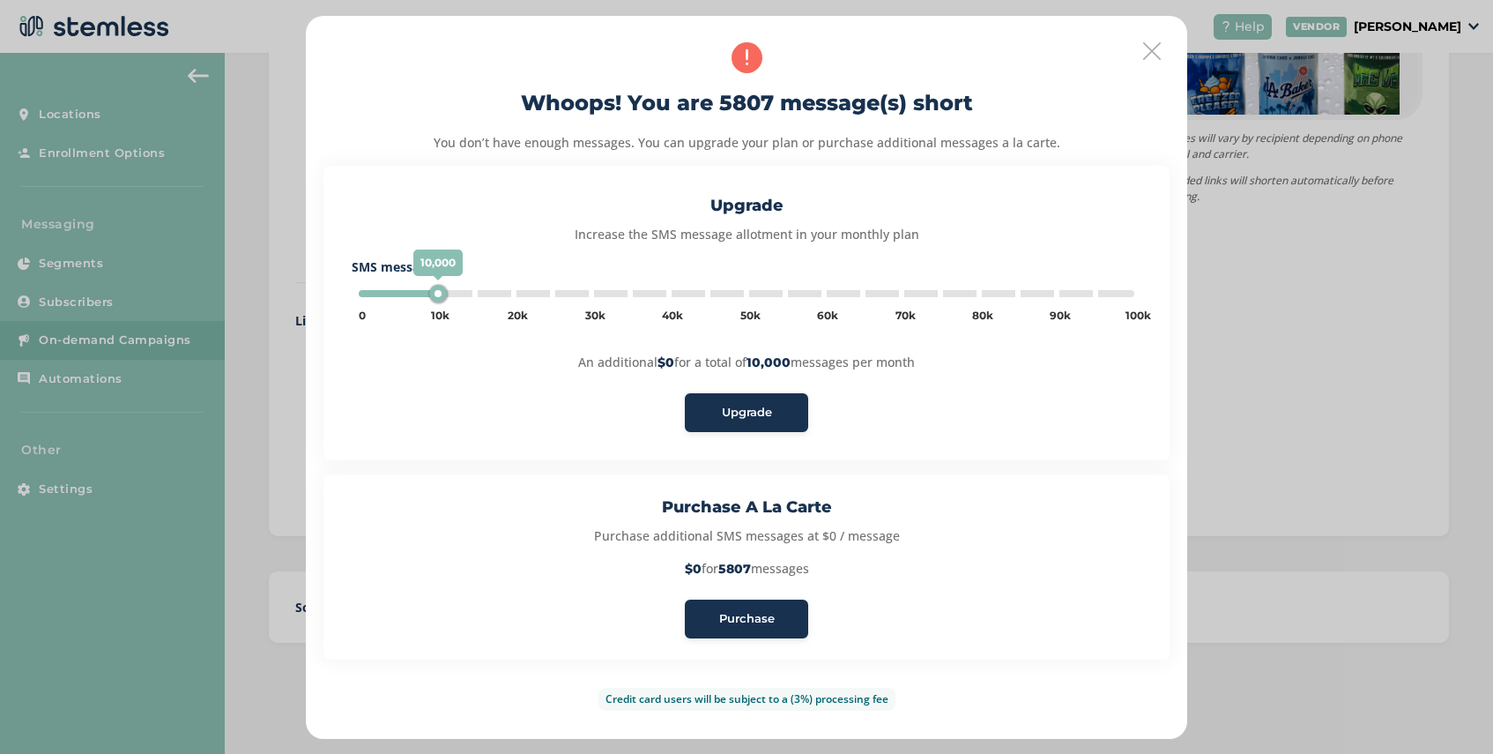
type input "5000"
click at [778, 622] on div "Purchase" at bounding box center [746, 619] width 95 height 18
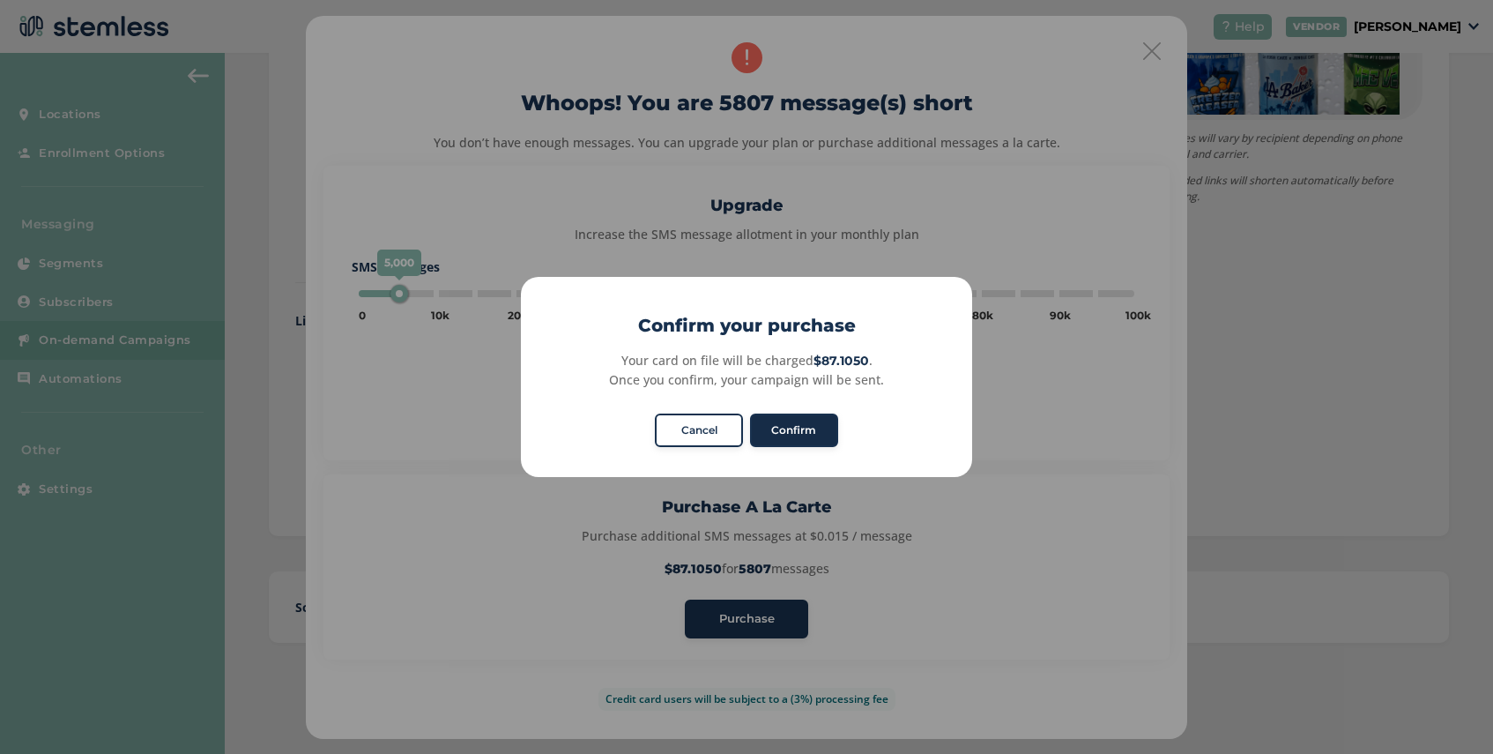
click at [798, 434] on button "Confirm" at bounding box center [794, 430] width 88 height 34
